Goal: Task Accomplishment & Management: Complete application form

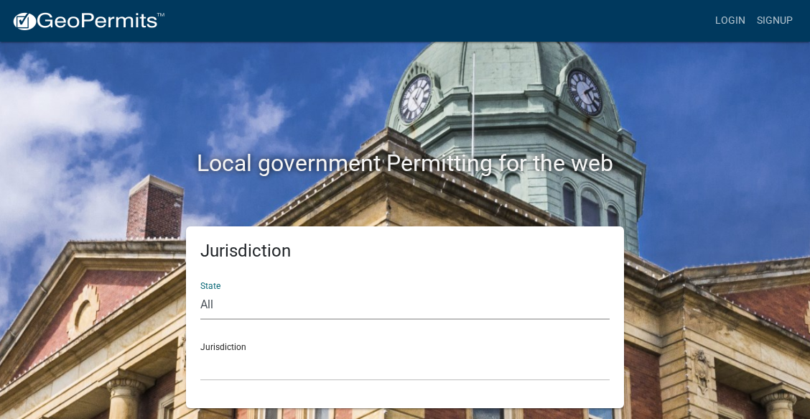
select select "[US_STATE]"
click at [200, 290] on select "All [US_STATE] [US_STATE] [US_STATE] [US_STATE] [US_STATE] [US_STATE] [US_STATE…" at bounding box center [405, 304] width 410 height 29
click at [252, 367] on select "[GEOGRAPHIC_DATA], [US_STATE][PERSON_NAME][GEOGRAPHIC_DATA], [US_STATE][PERSON_…" at bounding box center [405, 365] width 410 height 29
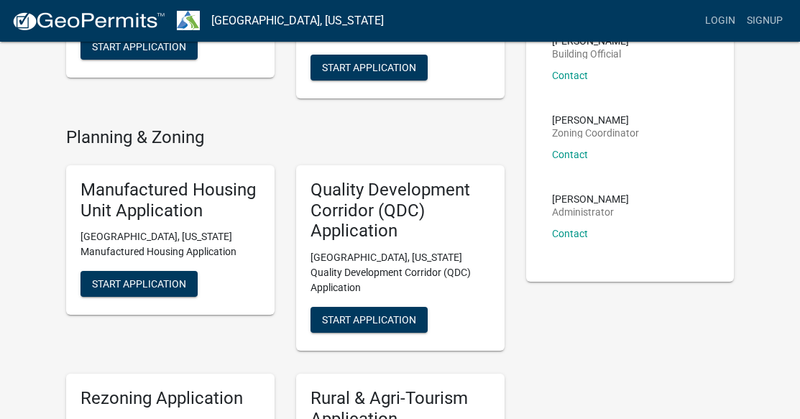
scroll to position [364, 0]
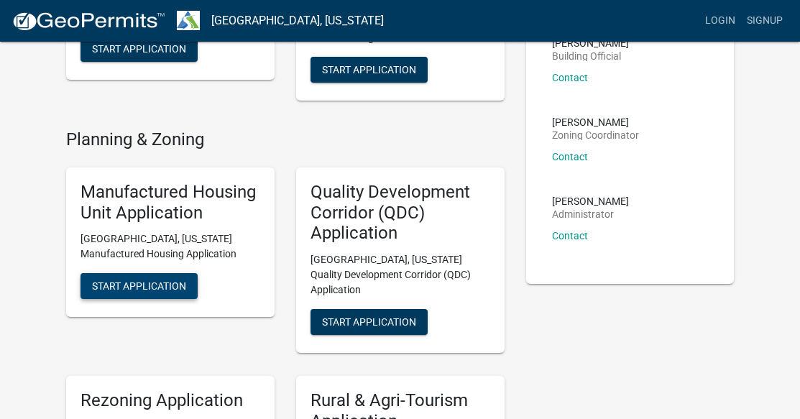
click at [139, 292] on button "Start Application" at bounding box center [138, 286] width 117 height 26
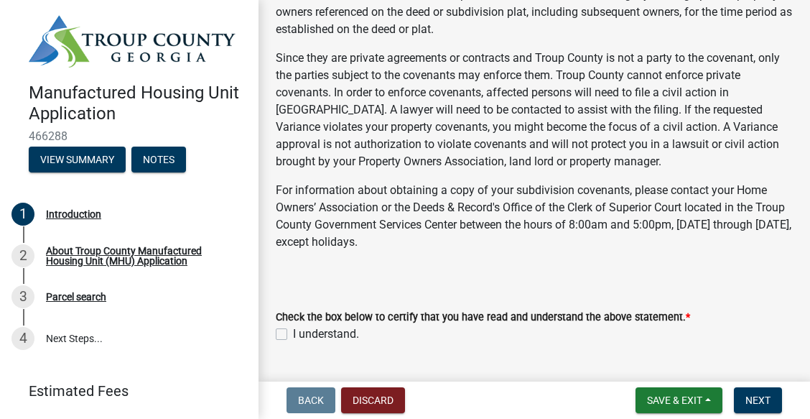
scroll to position [228, 0]
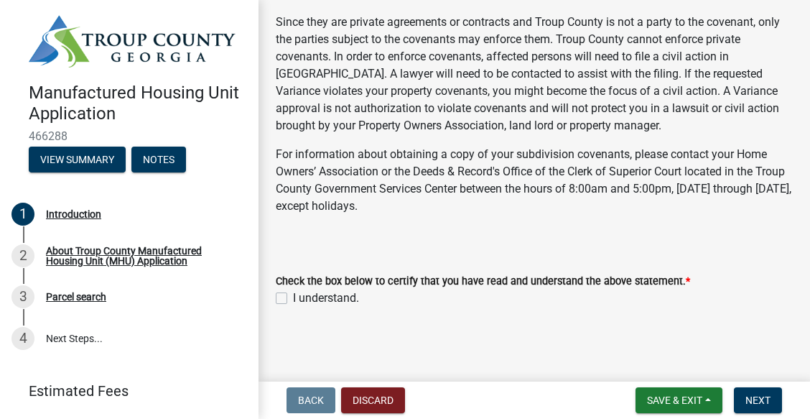
click at [293, 292] on label "I understand." at bounding box center [326, 298] width 66 height 17
click at [293, 292] on input "I understand." at bounding box center [297, 294] width 9 height 9
checkbox input "true"
click at [761, 394] on span "Next" at bounding box center [758, 399] width 25 height 11
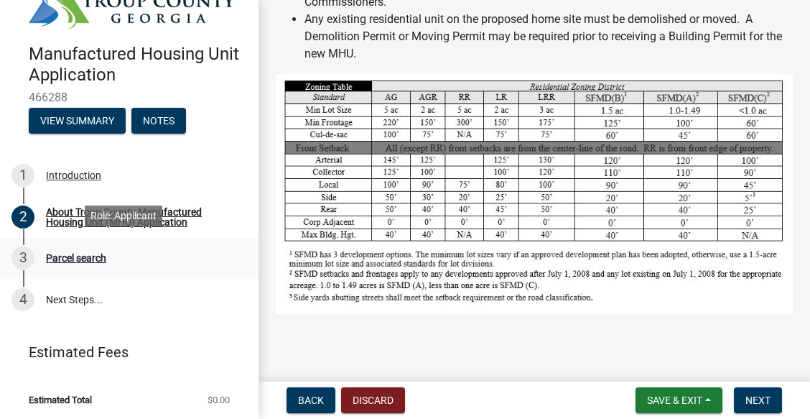
scroll to position [38, 0]
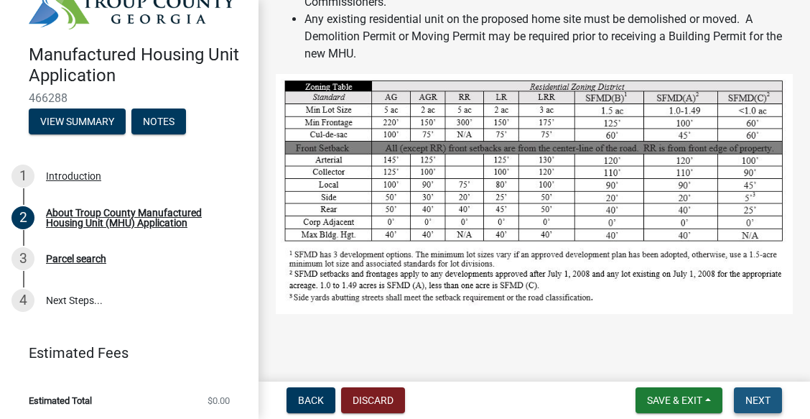
click at [751, 402] on span "Next" at bounding box center [758, 399] width 25 height 11
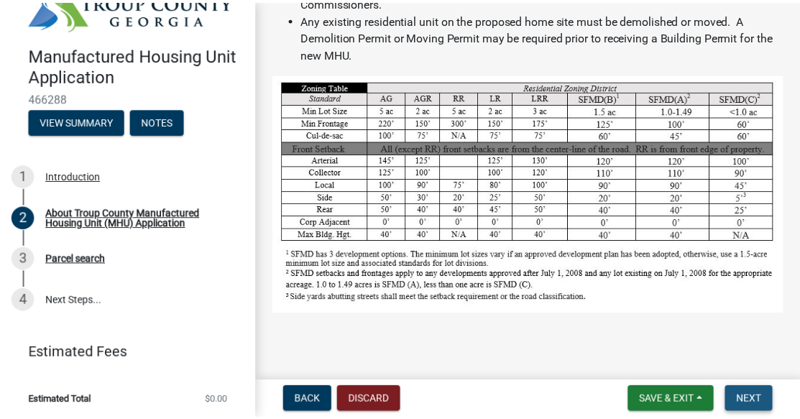
scroll to position [0, 0]
